Goal: Information Seeking & Learning: Understand process/instructions

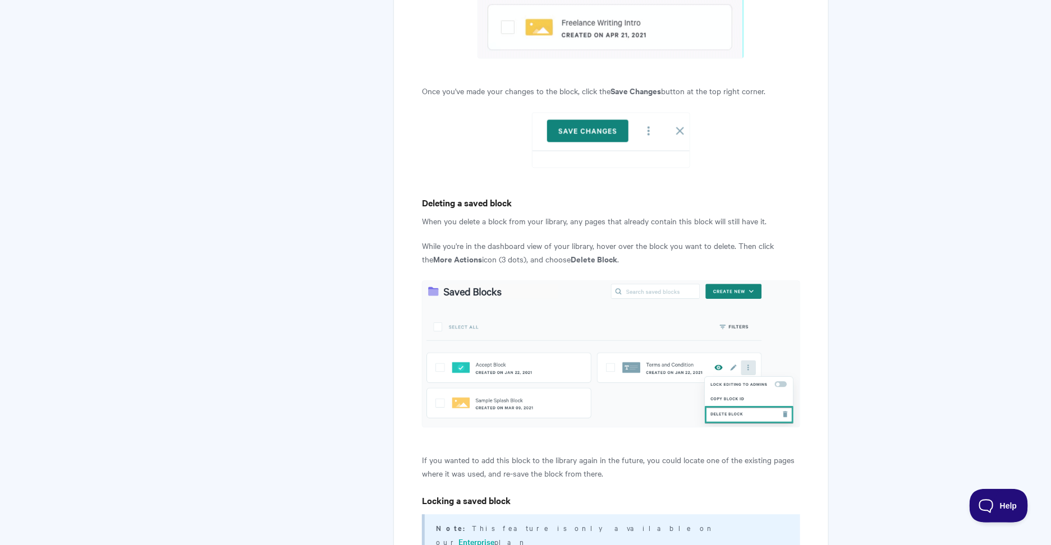
scroll to position [3250, 0]
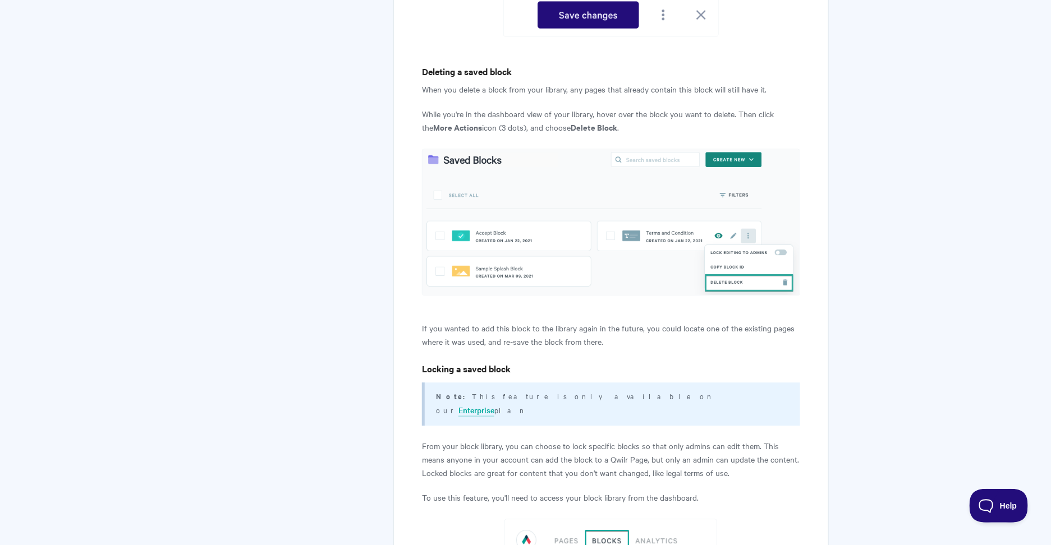
scroll to position [3402, 0]
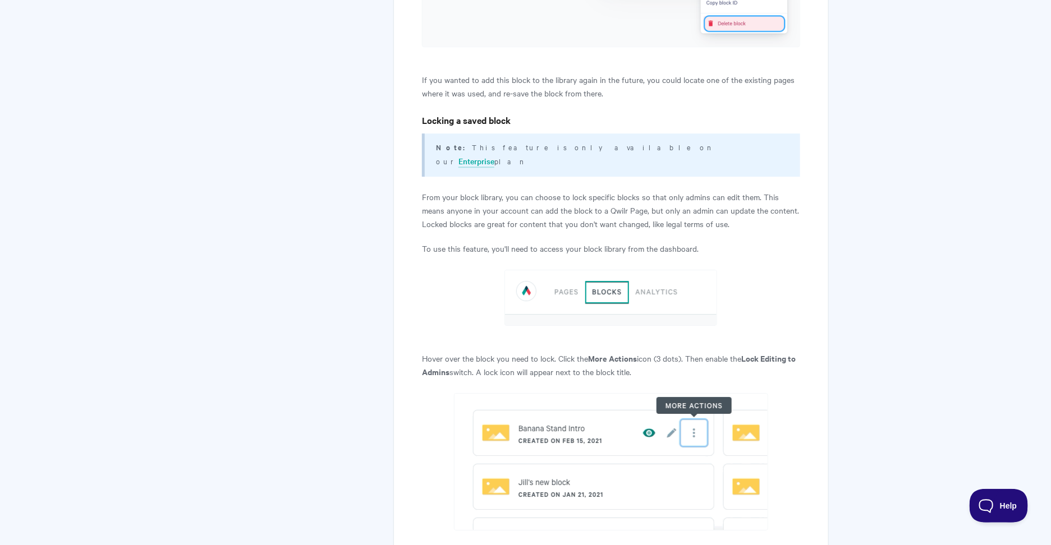
scroll to position [3737, 0]
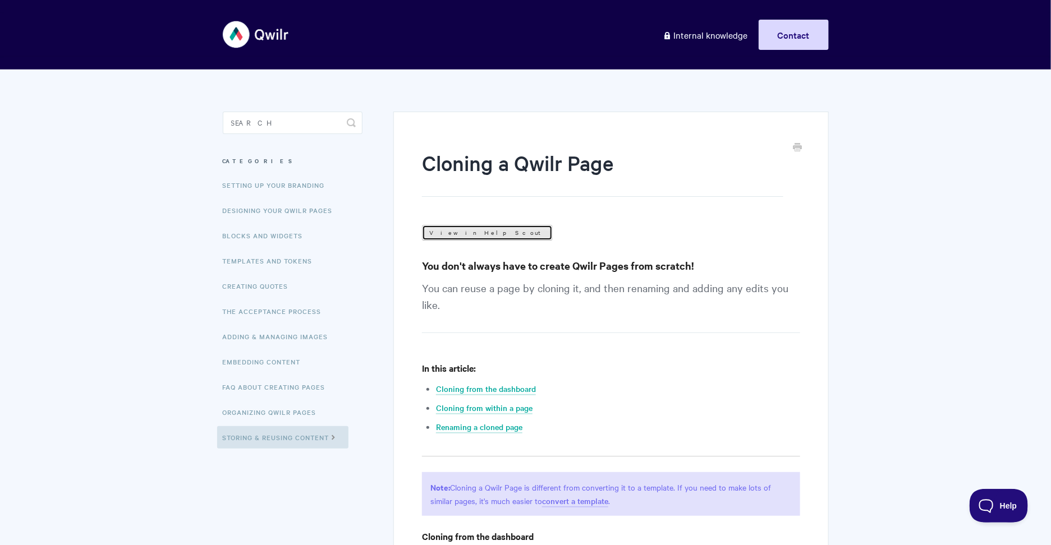
click at [450, 236] on link "View in Help Scout" at bounding box center [487, 233] width 131 height 16
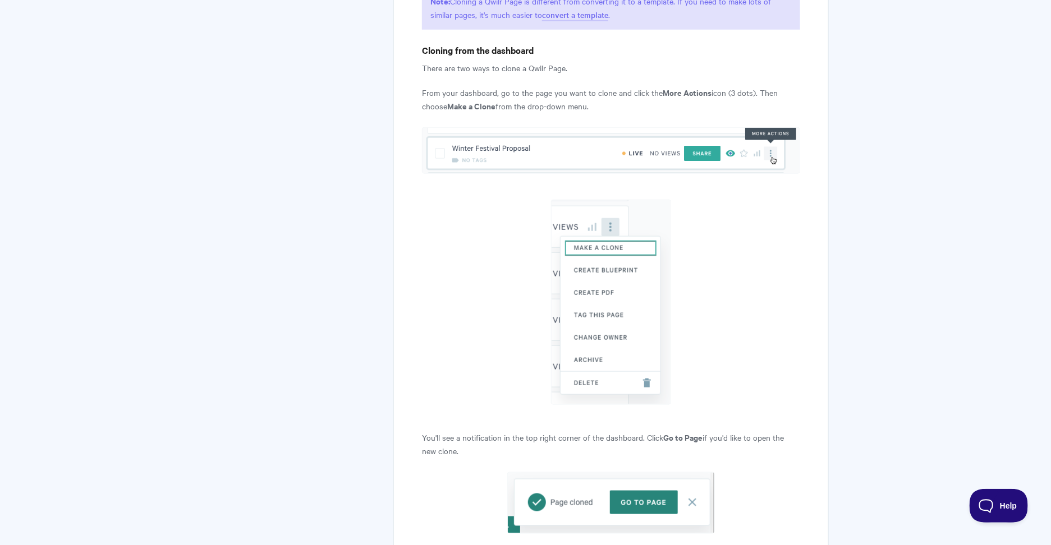
scroll to position [470, 0]
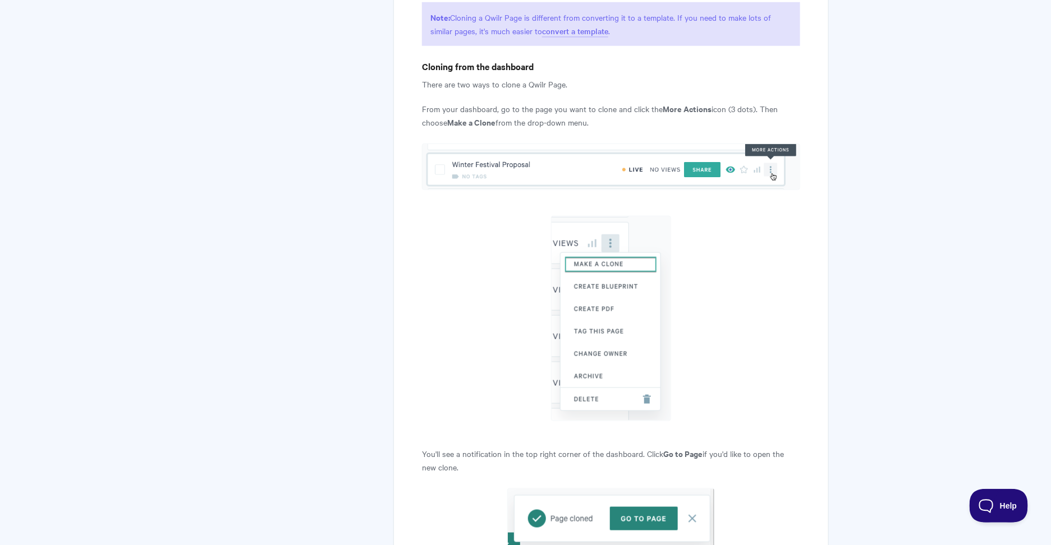
click at [493, 25] on p "Note: Cloning a Qwilr Page is different from converting it to a template. If yo…" at bounding box center [610, 24] width 377 height 44
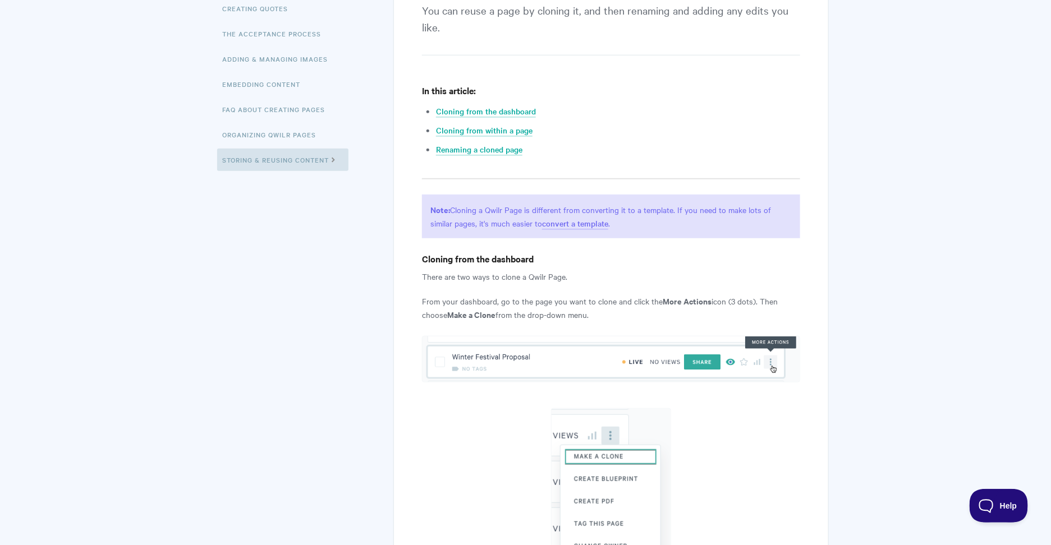
scroll to position [266, 0]
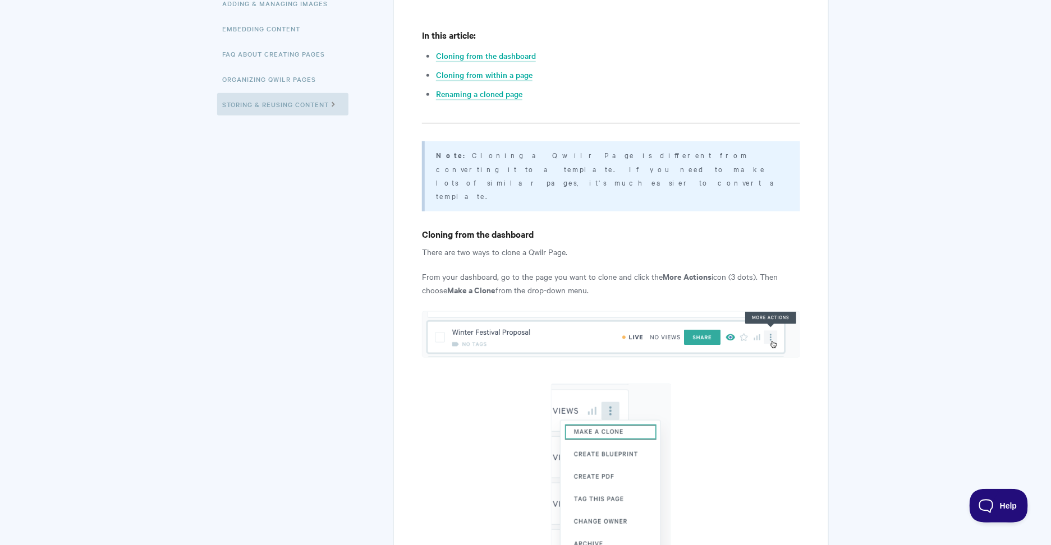
scroll to position [352, 0]
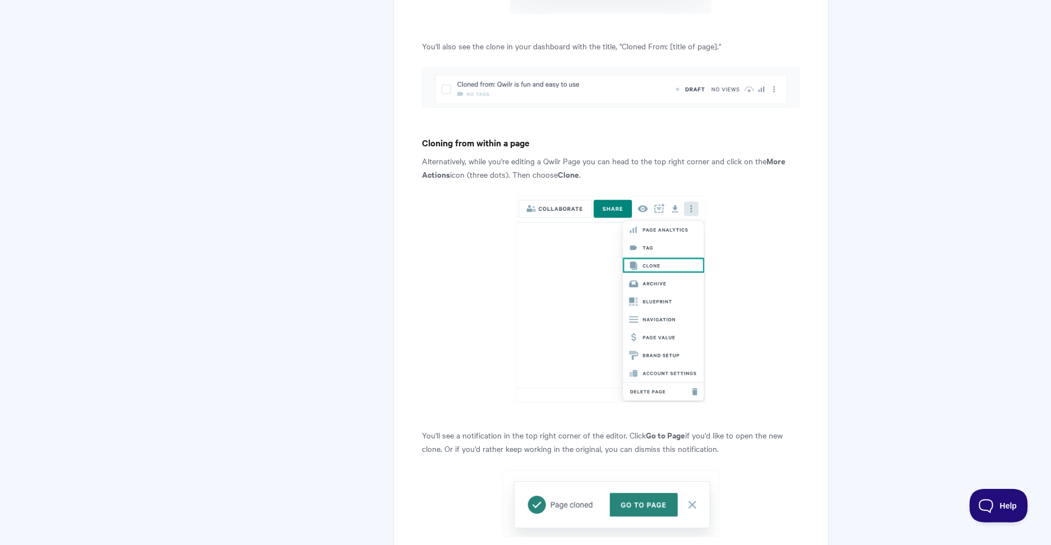
scroll to position [1183, 0]
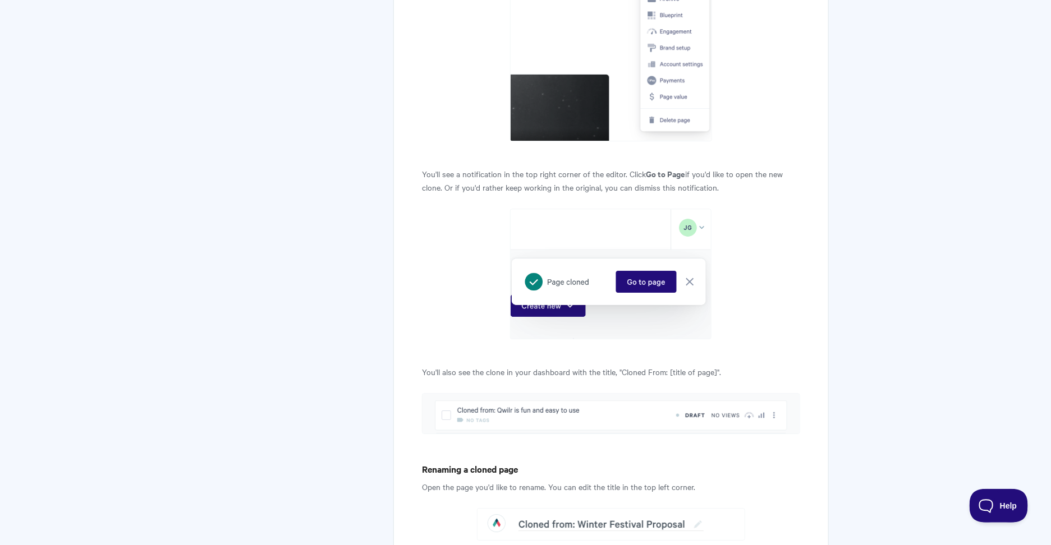
scroll to position [1674, 0]
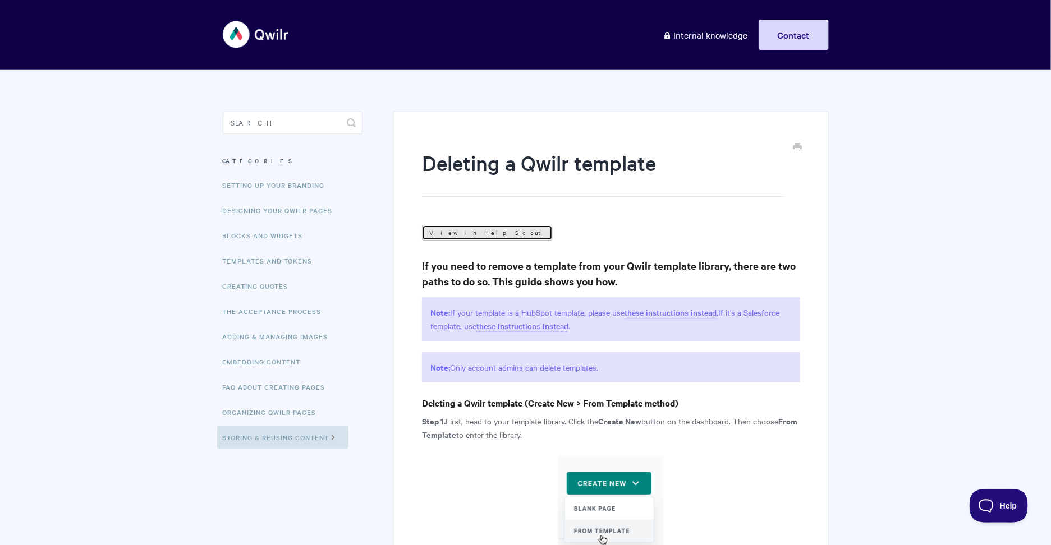
click at [473, 231] on link "View in Help Scout" at bounding box center [487, 233] width 131 height 16
